Goal: Task Accomplishment & Management: Manage account settings

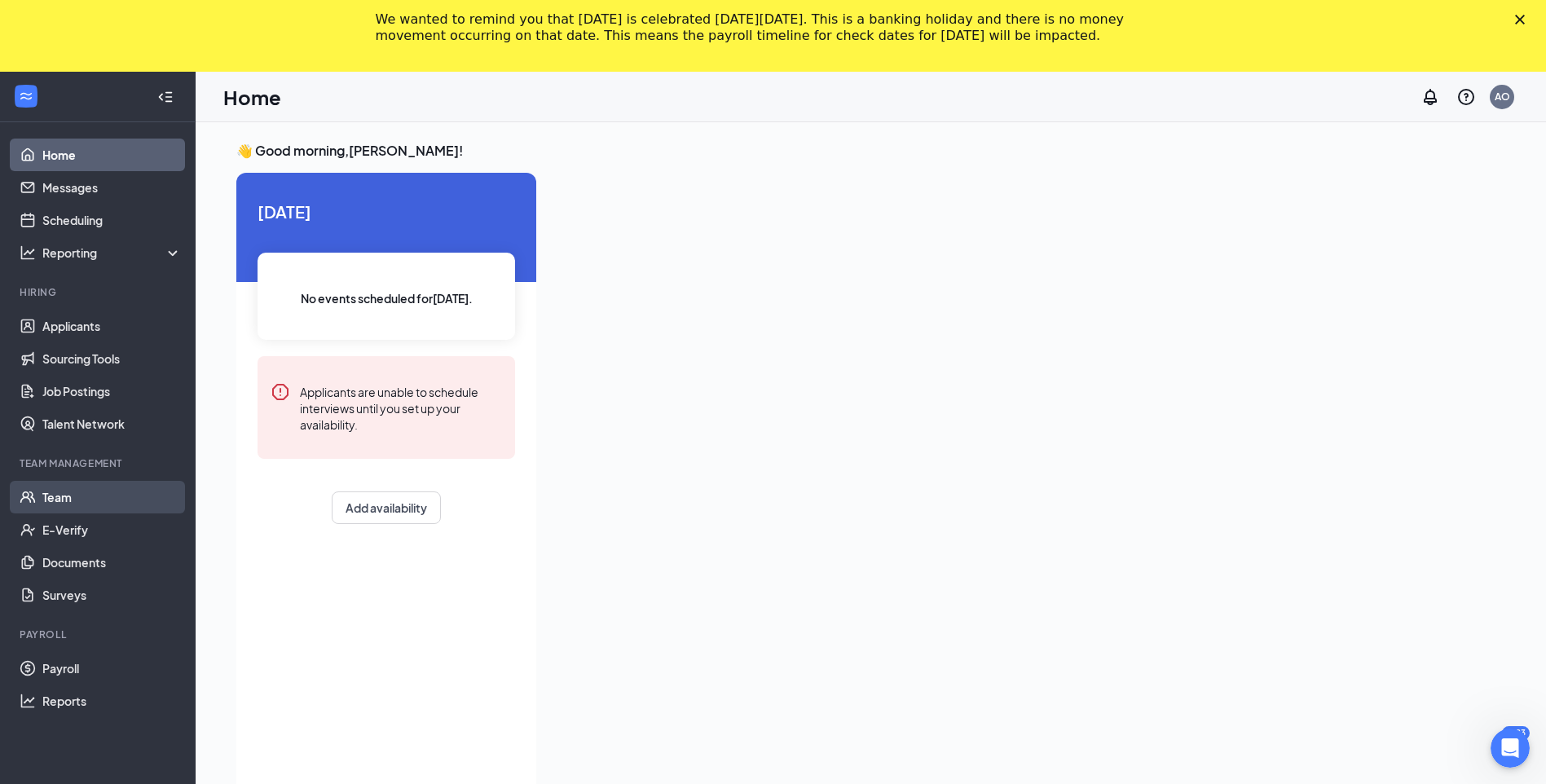
click at [51, 491] on link "Team" at bounding box center [112, 497] width 139 height 33
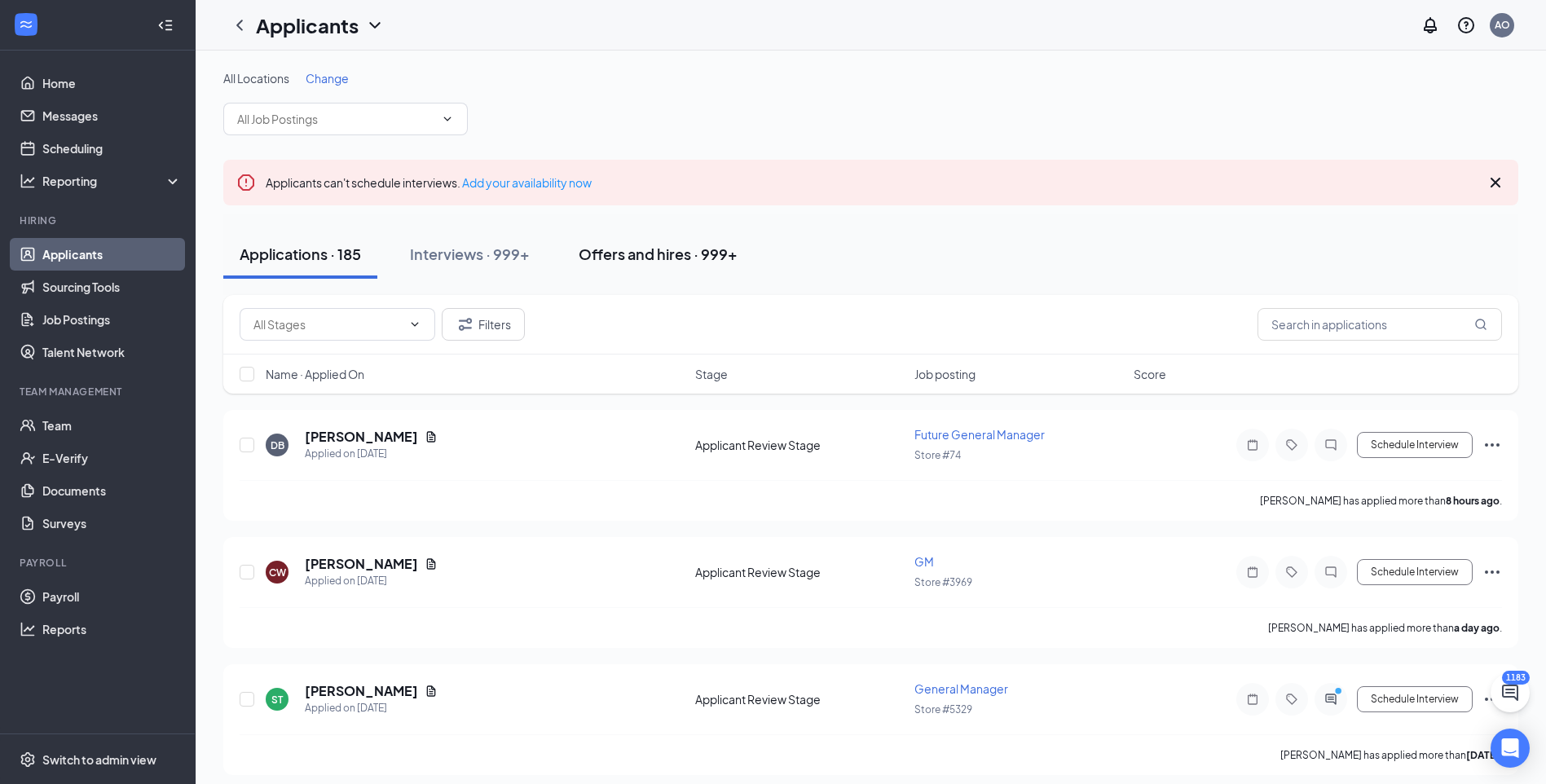
click at [730, 258] on div "Offers and hires · 999+" at bounding box center [658, 254] width 159 height 20
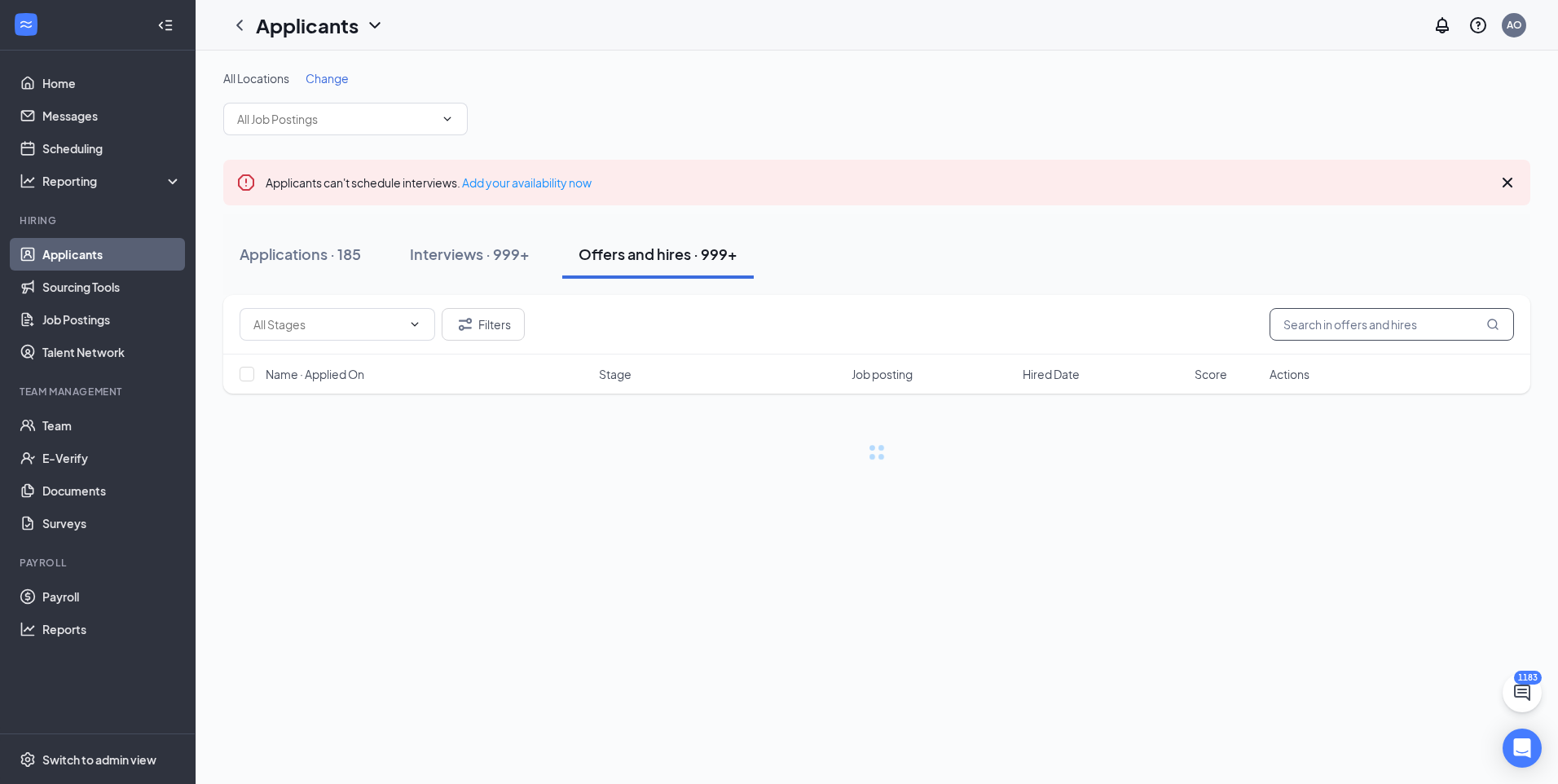
click at [1372, 327] on input "text" at bounding box center [1391, 324] width 244 height 33
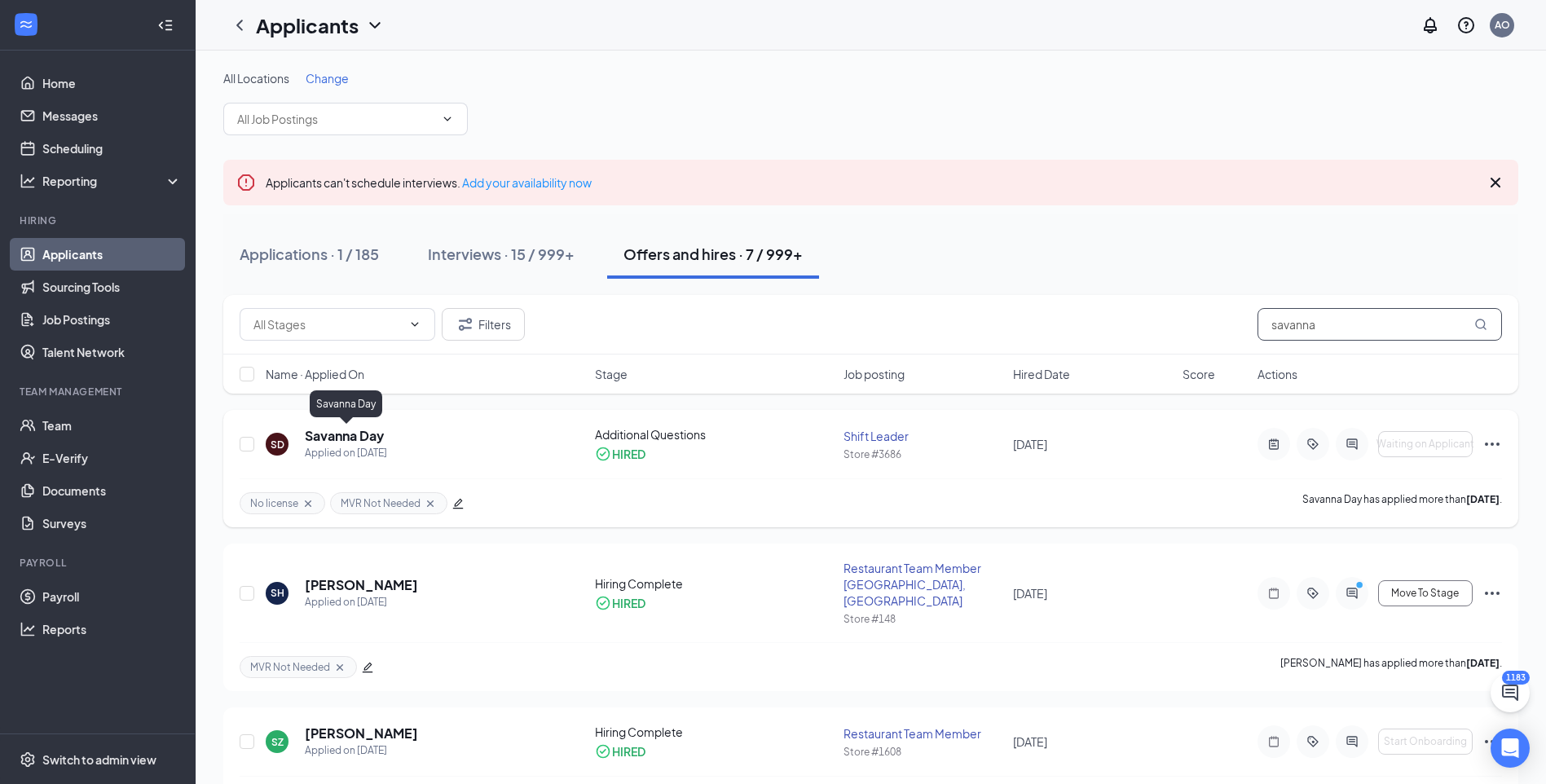
type input "savanna"
click at [365, 439] on h5 "Savanna Day" at bounding box center [344, 436] width 79 height 18
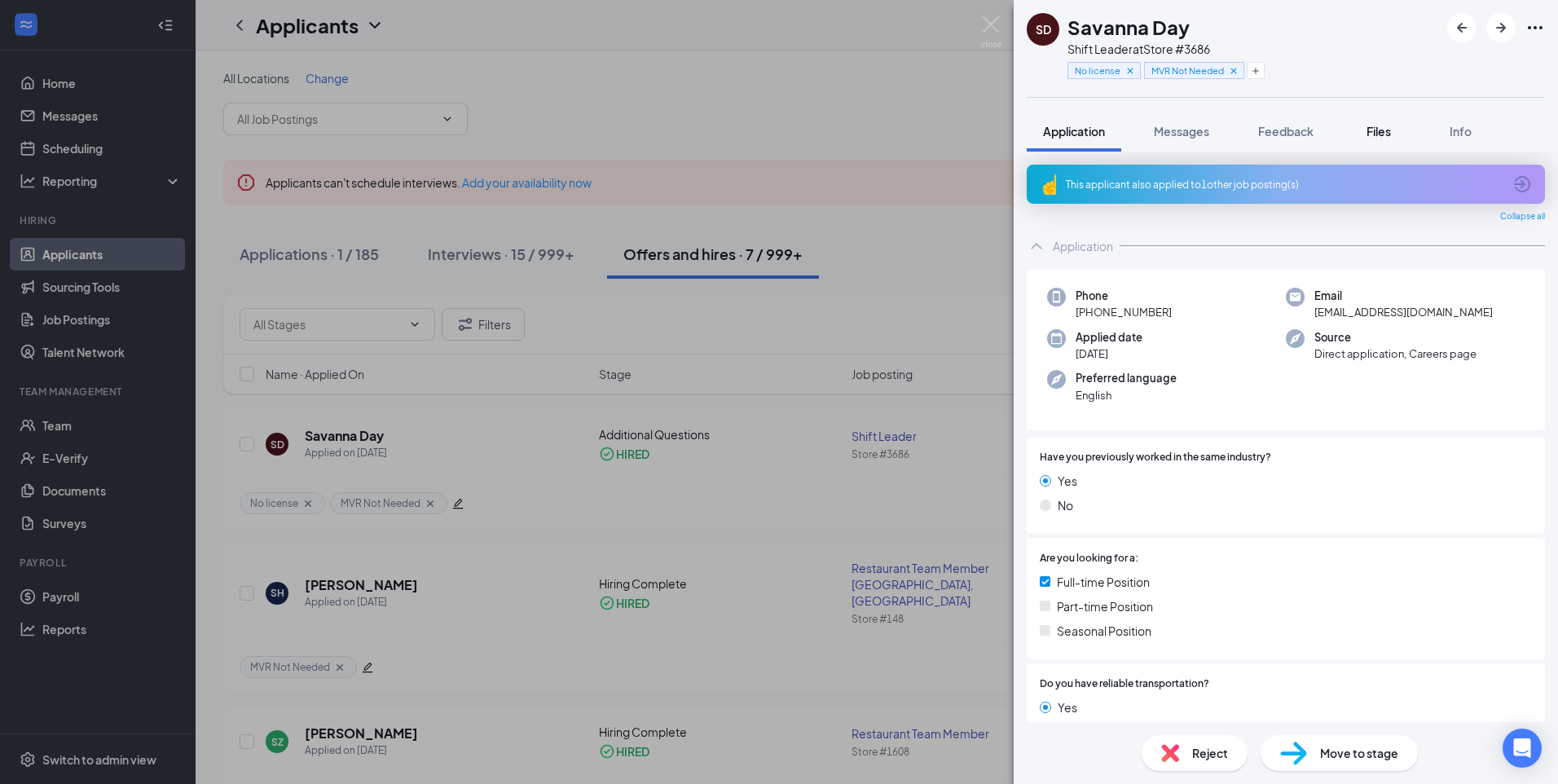
click at [1380, 132] on span "Files" at bounding box center [1379, 130] width 24 height 14
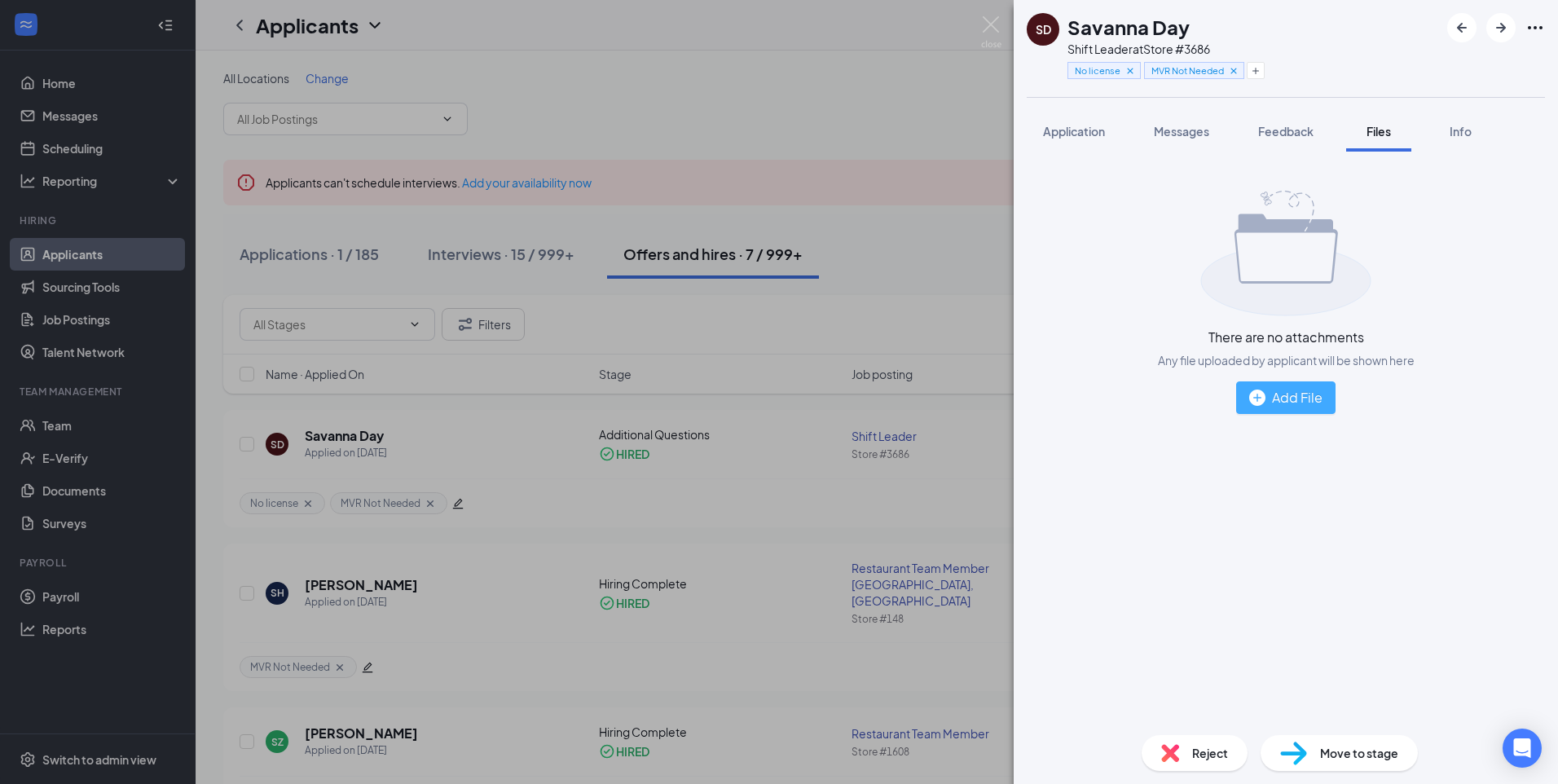
click at [1307, 393] on div "Add File" at bounding box center [1286, 396] width 73 height 20
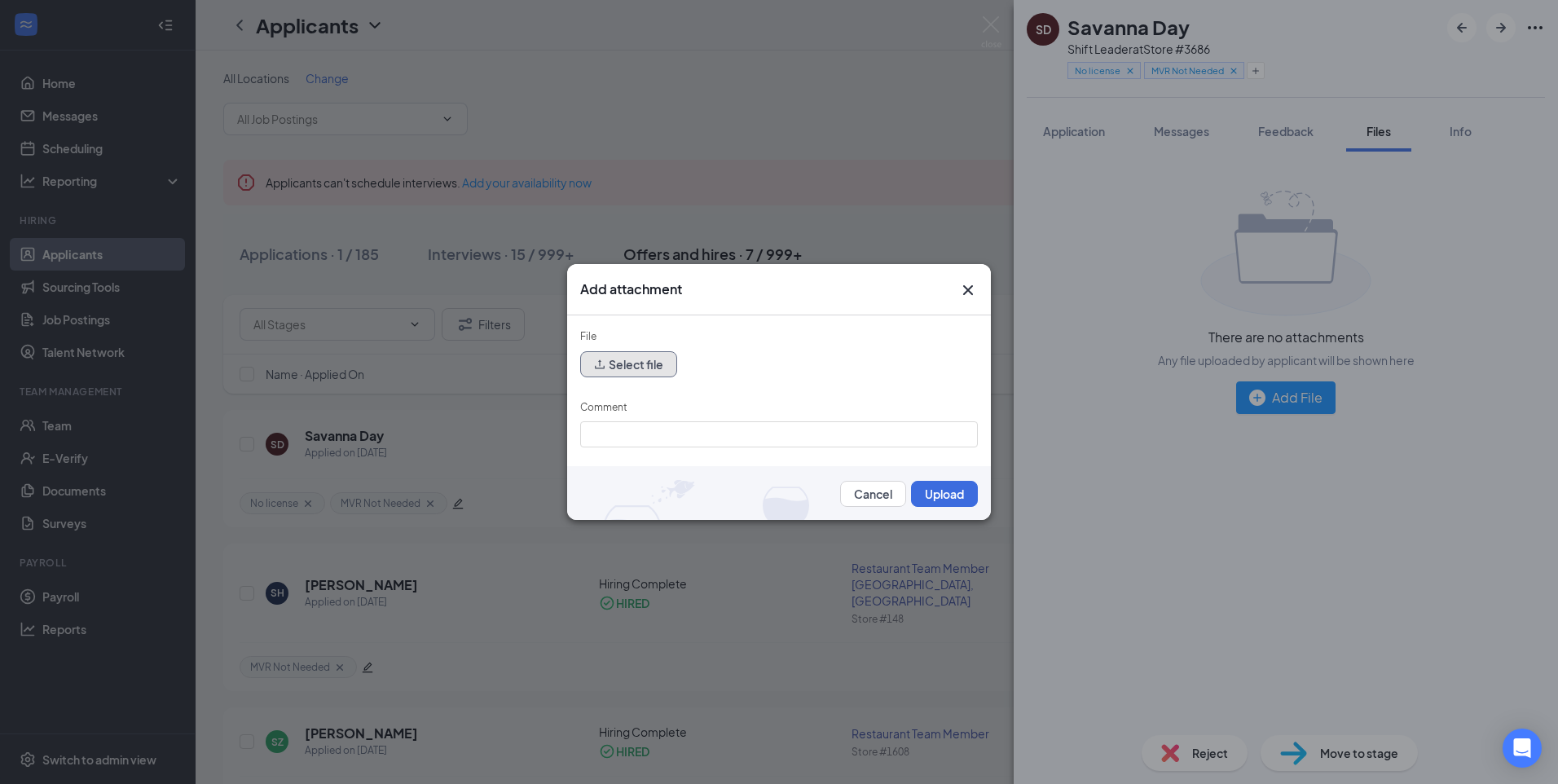
click at [627, 365] on button "Select file" at bounding box center [628, 364] width 97 height 26
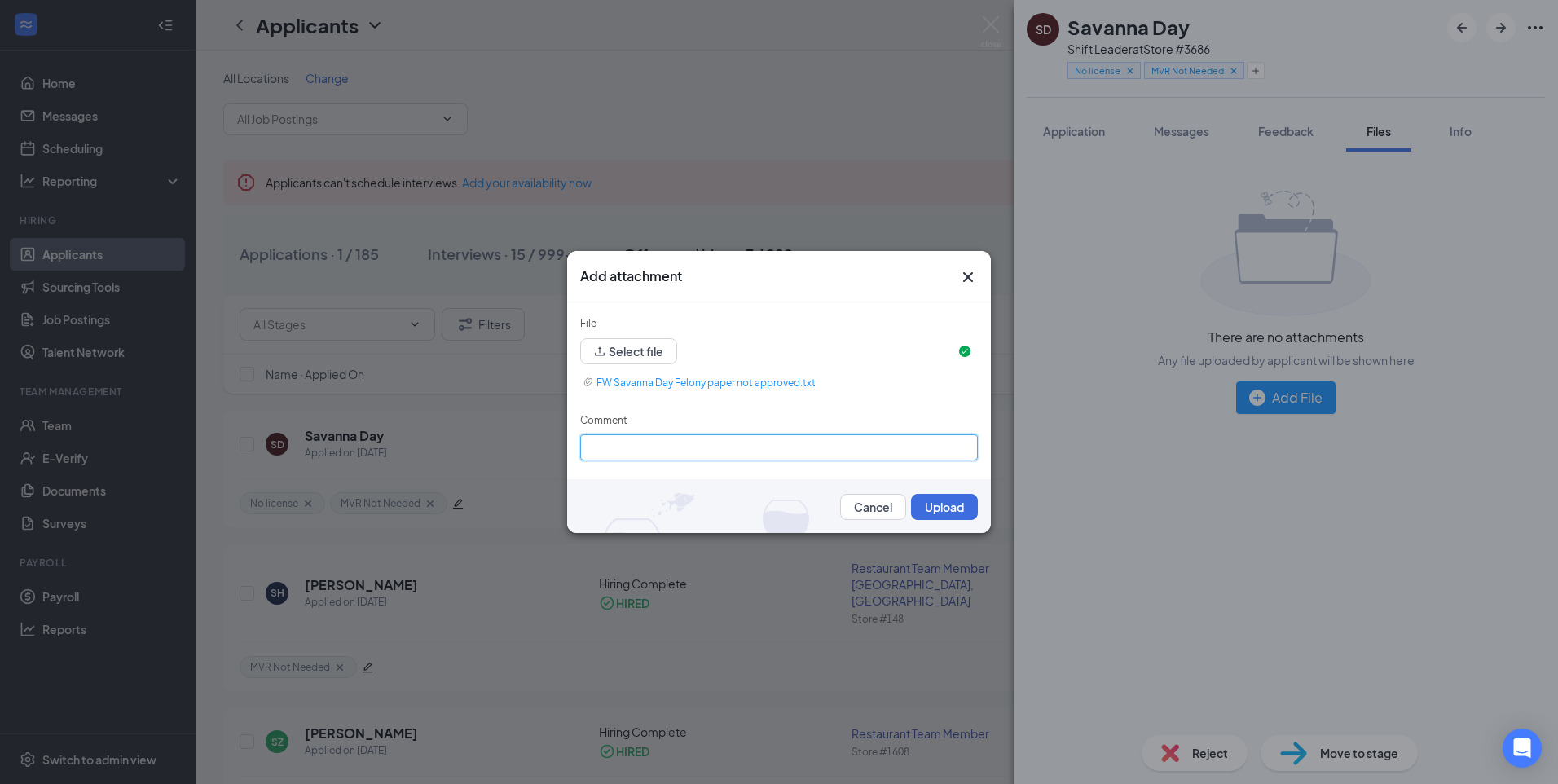
click at [664, 446] on input "Comment" at bounding box center [779, 446] width 397 height 26
type input "Felony Not Approved"
click at [945, 494] on button "Upload" at bounding box center [943, 506] width 67 height 26
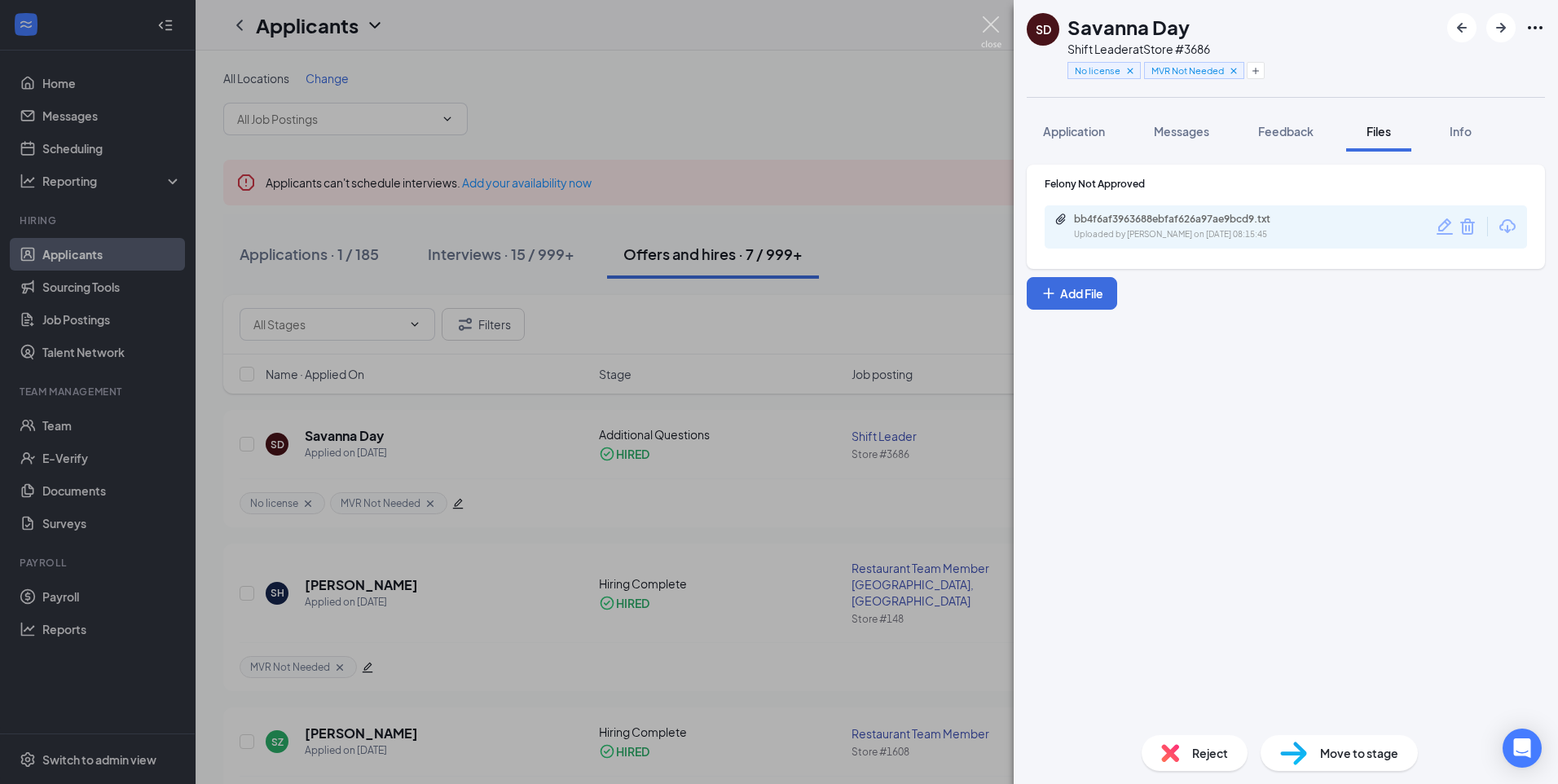
click at [995, 25] on img at bounding box center [991, 32] width 20 height 32
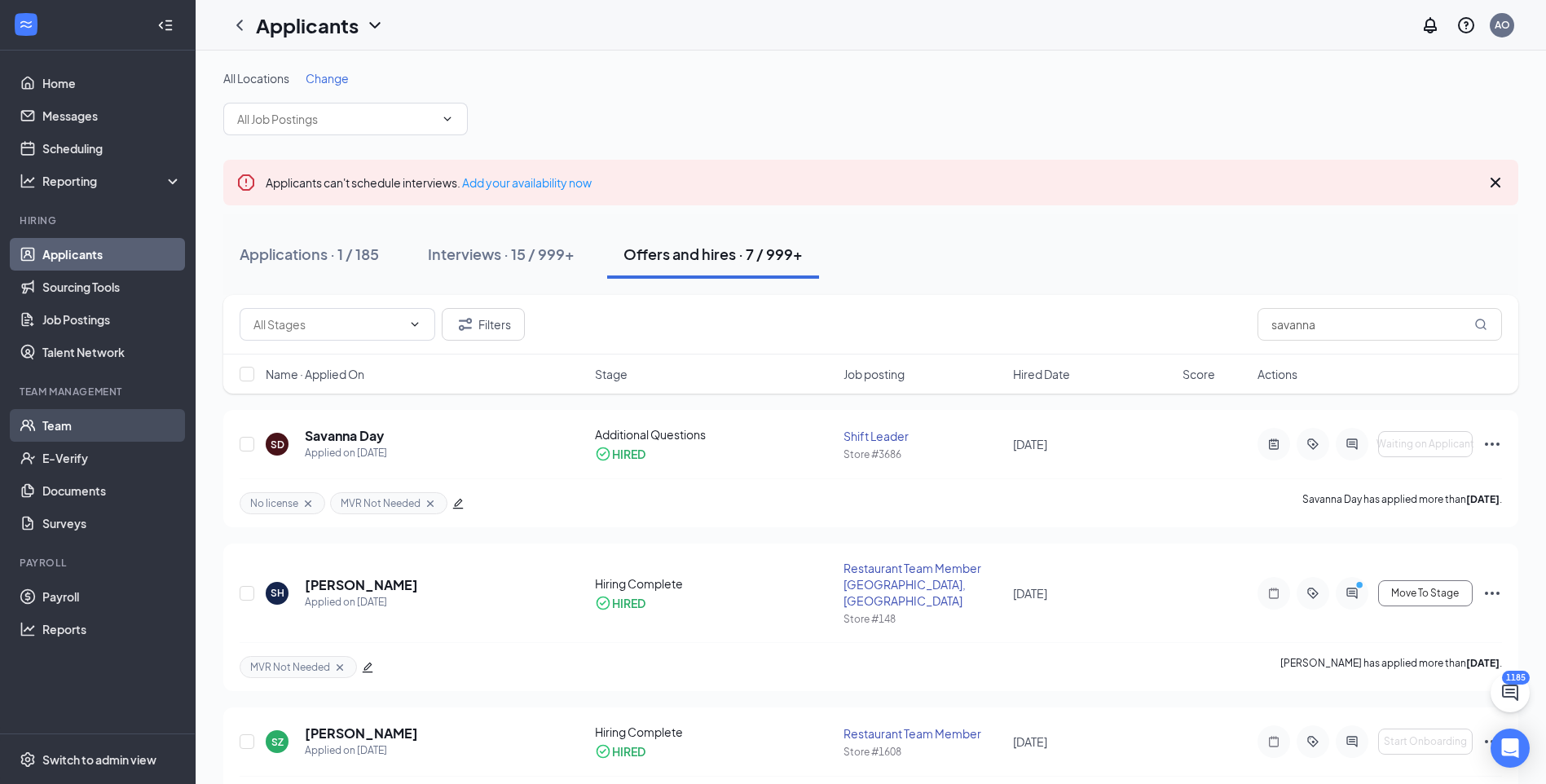
click at [61, 418] on link "Team" at bounding box center [112, 425] width 139 height 33
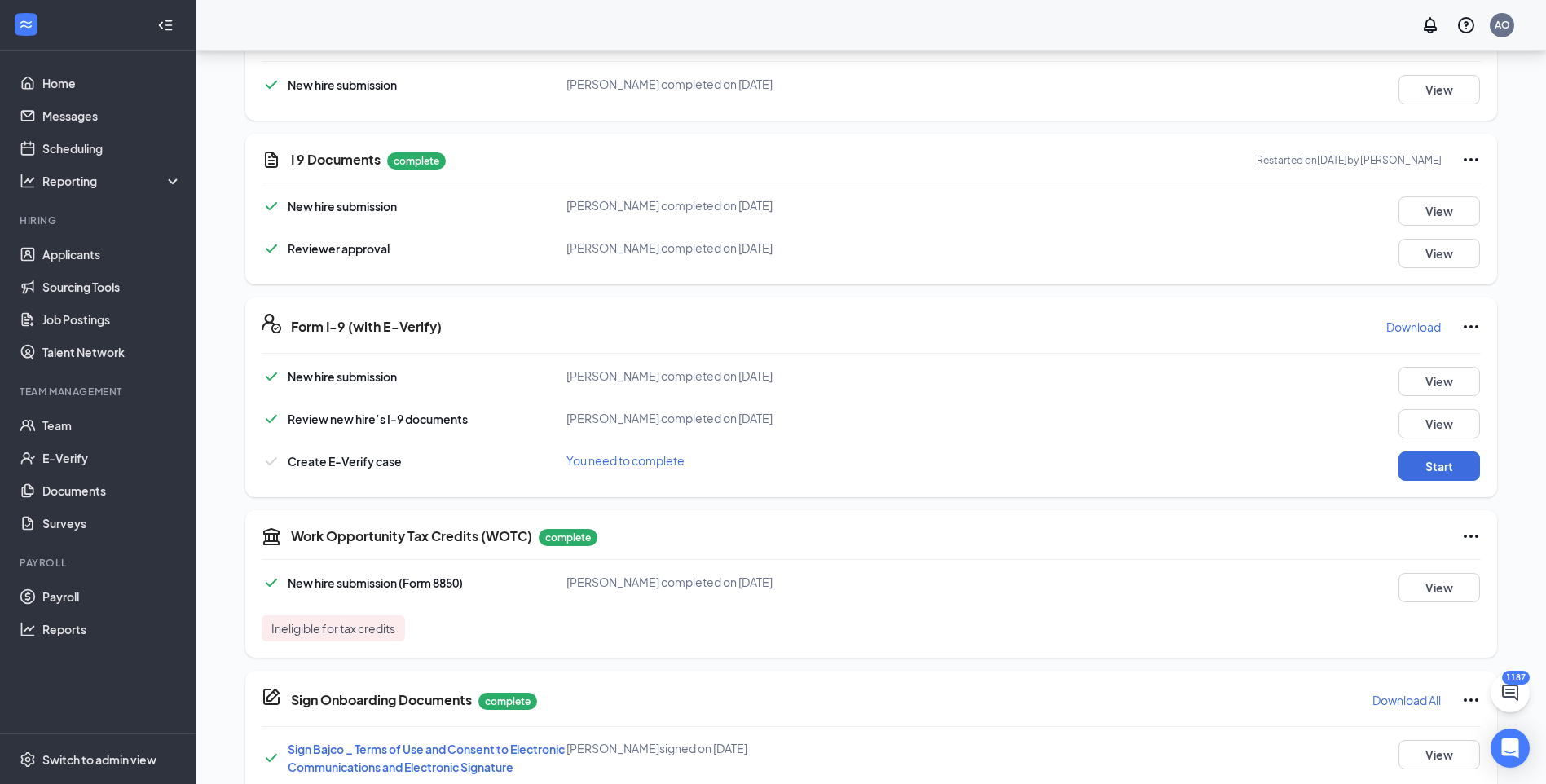
scroll to position [267, 0]
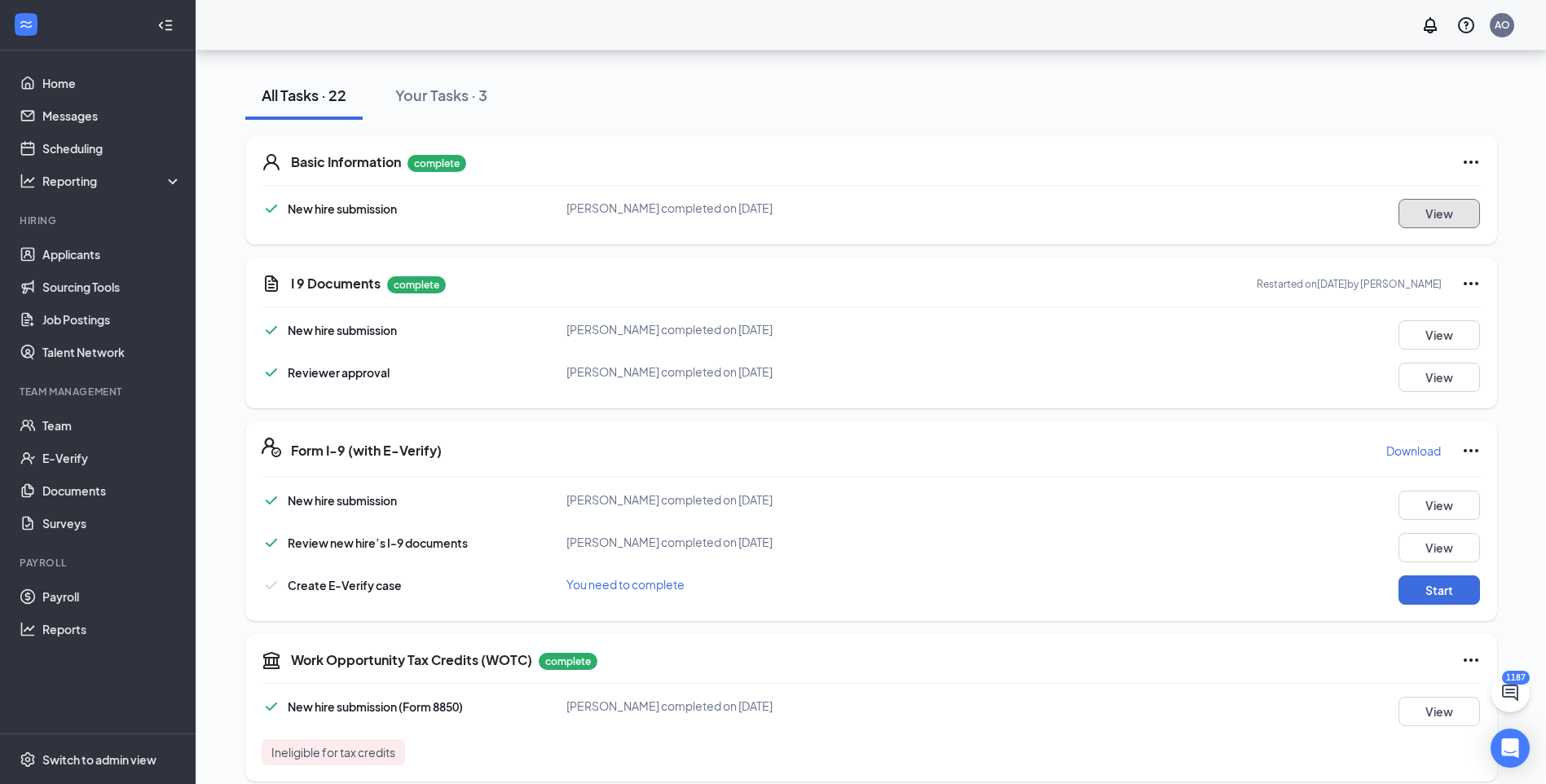
click at [1420, 220] on button "View" at bounding box center [1439, 213] width 81 height 29
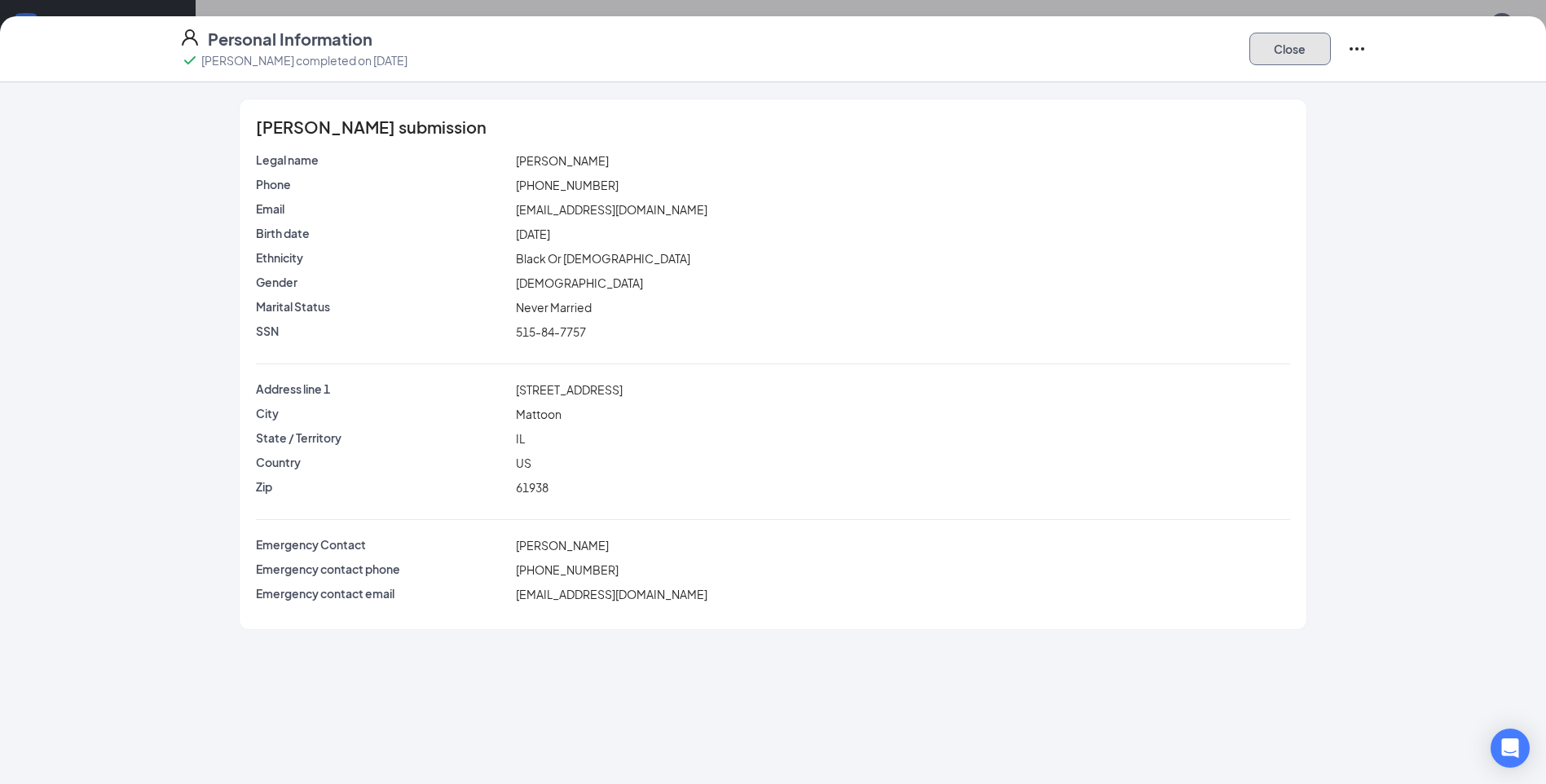
click at [1267, 56] on button "Close" at bounding box center [1289, 49] width 81 height 33
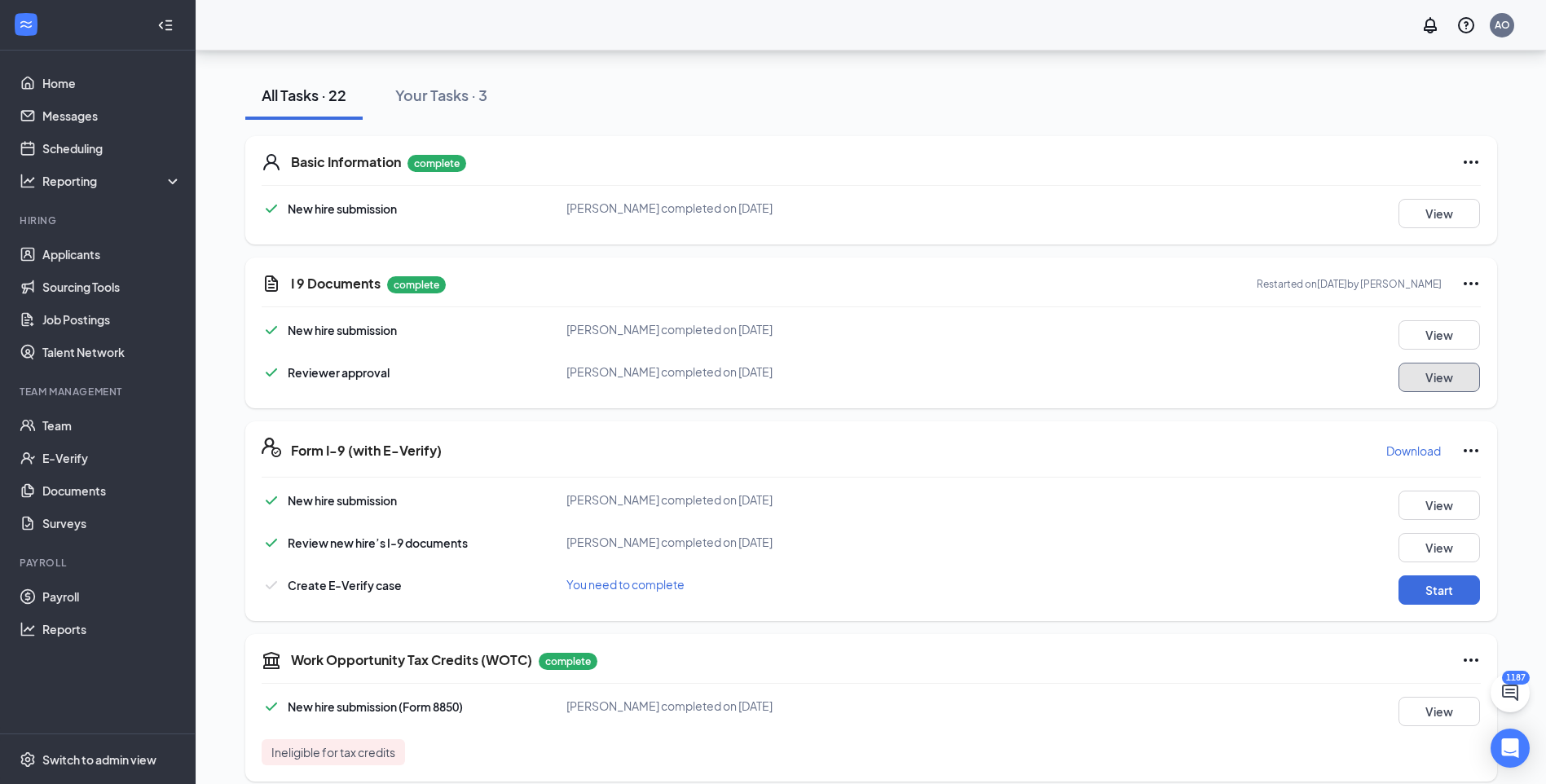
click at [1444, 370] on button "View" at bounding box center [1439, 377] width 81 height 29
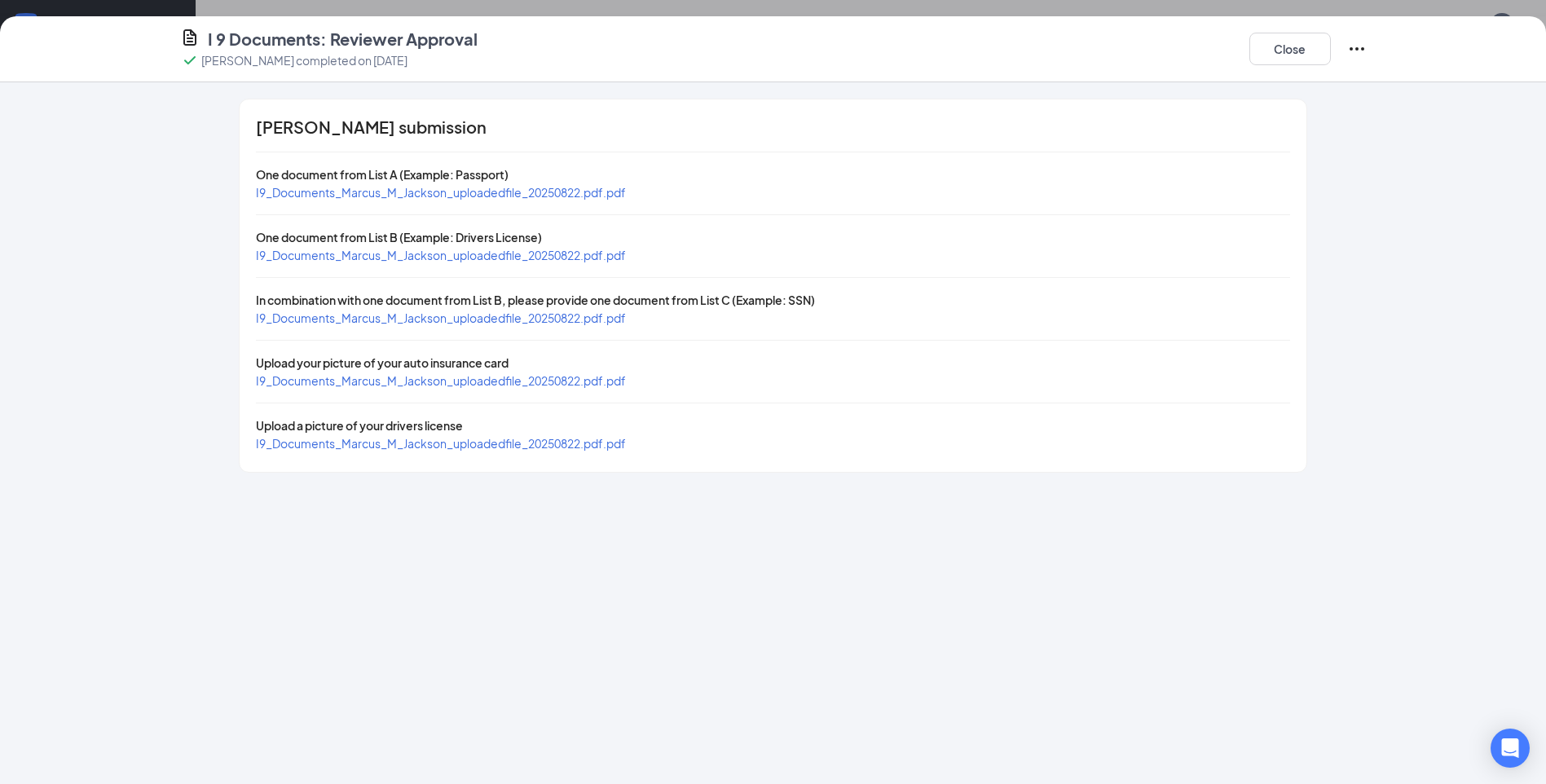
click at [412, 259] on span "I9_Documents_Marcus_M_Jackson_uploadedfile_20250822.pdf.pdf" at bounding box center [441, 255] width 370 height 14
click at [469, 318] on span "I9_Documents_Marcus_M_Jackson_uploadedfile_20250822.pdf.pdf" at bounding box center [441, 317] width 370 height 14
click at [459, 381] on span "I9_Documents_Marcus_M_Jackson_uploadedfile_20250822.pdf.pdf" at bounding box center [441, 380] width 370 height 14
click at [470, 443] on span "I9_Documents_Marcus_M_Jackson_uploadedfile_20250822.pdf.pdf" at bounding box center [441, 443] width 370 height 14
click at [520, 193] on span "I9_Documents_Marcus_M_Jackson_uploadedfile_20250822.pdf.pdf" at bounding box center [441, 192] width 370 height 14
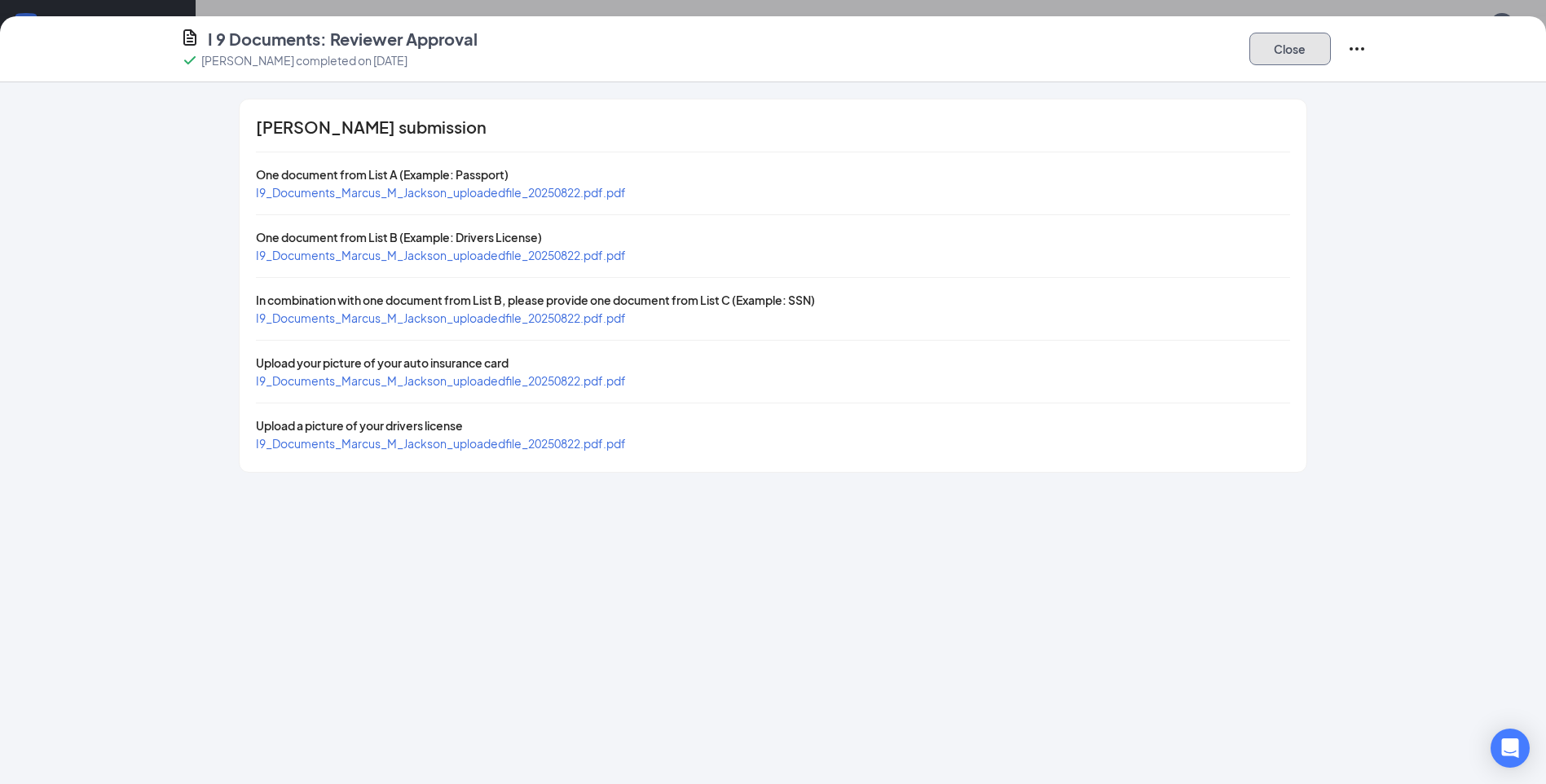
click at [1272, 46] on button "Close" at bounding box center [1289, 49] width 81 height 33
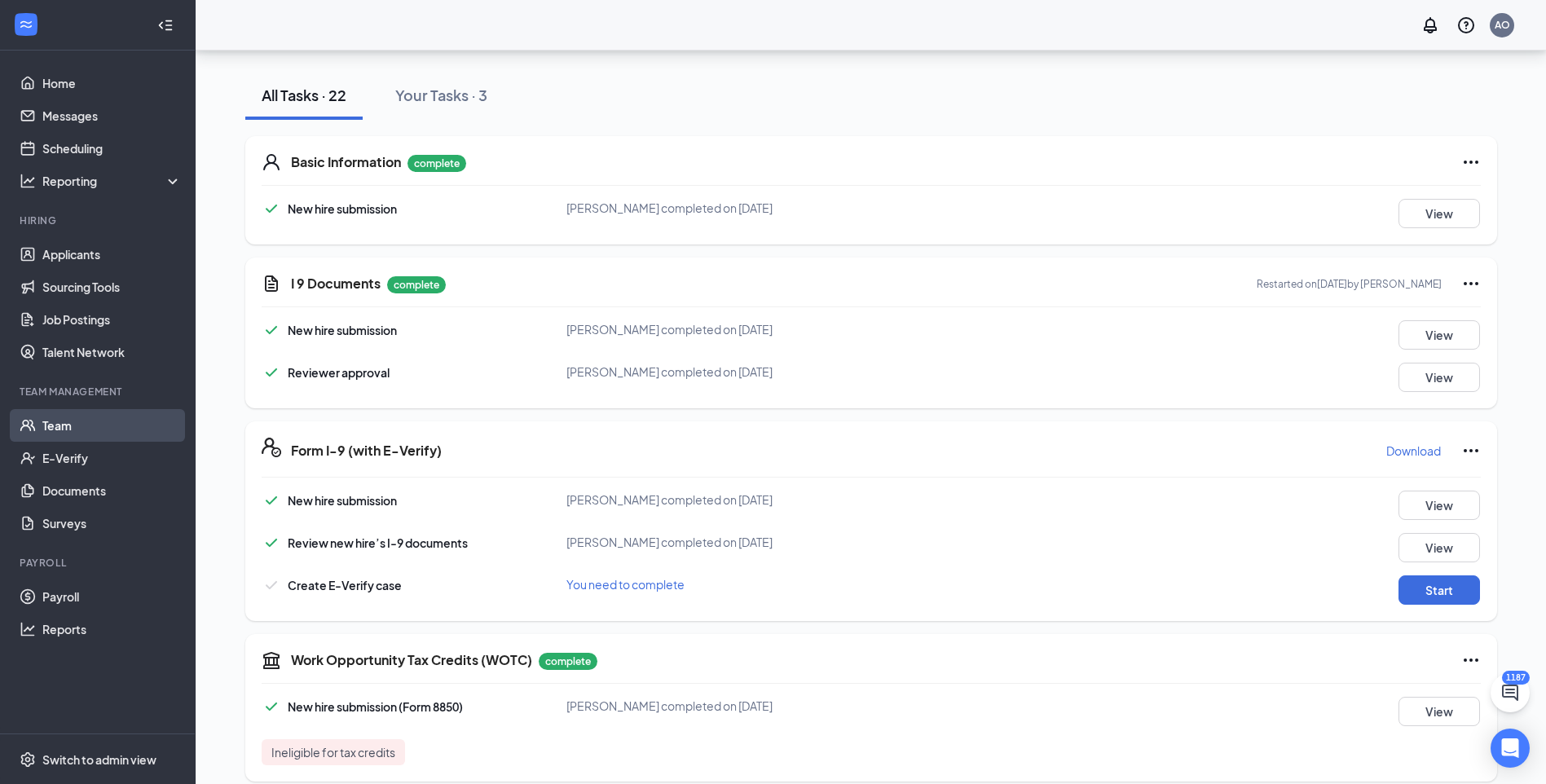
click at [42, 427] on link "Team" at bounding box center [112, 425] width 139 height 33
